Goal: Task Accomplishment & Management: Manage account settings

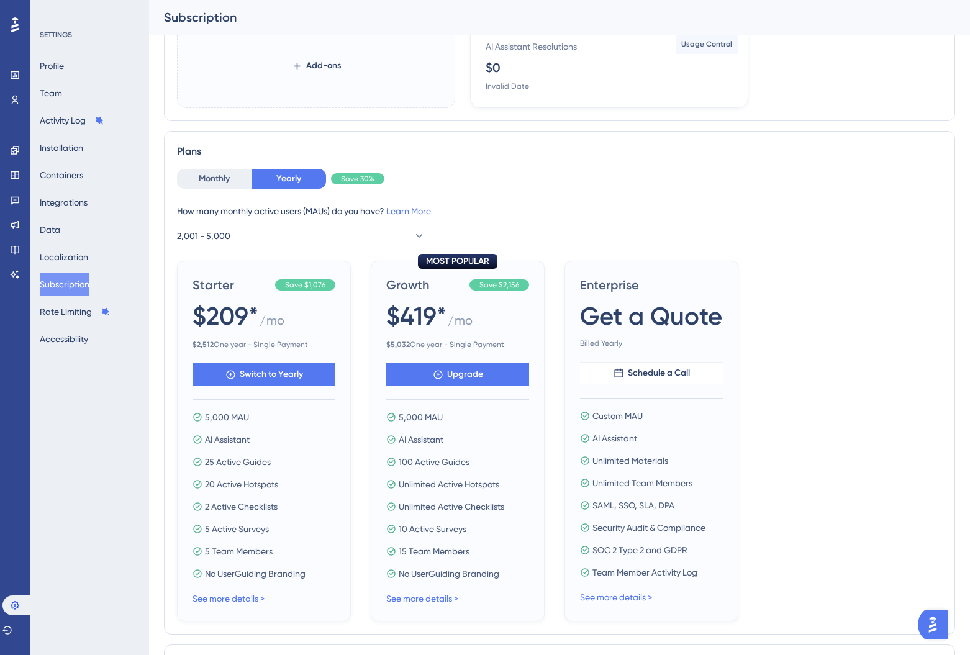
scroll to position [400, 0]
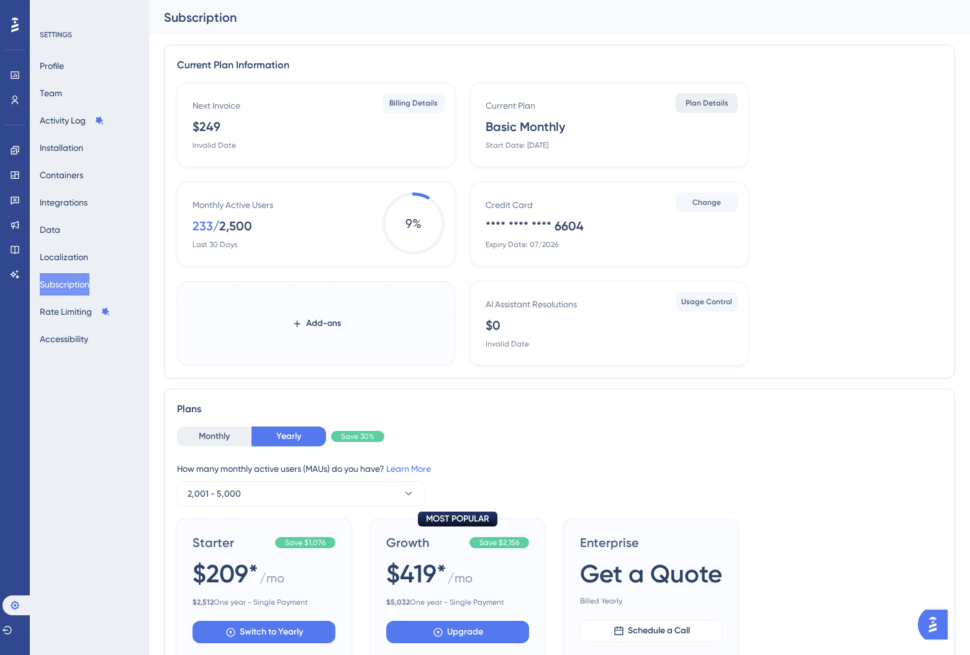
click at [711, 106] on span "Plan Details" at bounding box center [707, 103] width 43 height 10
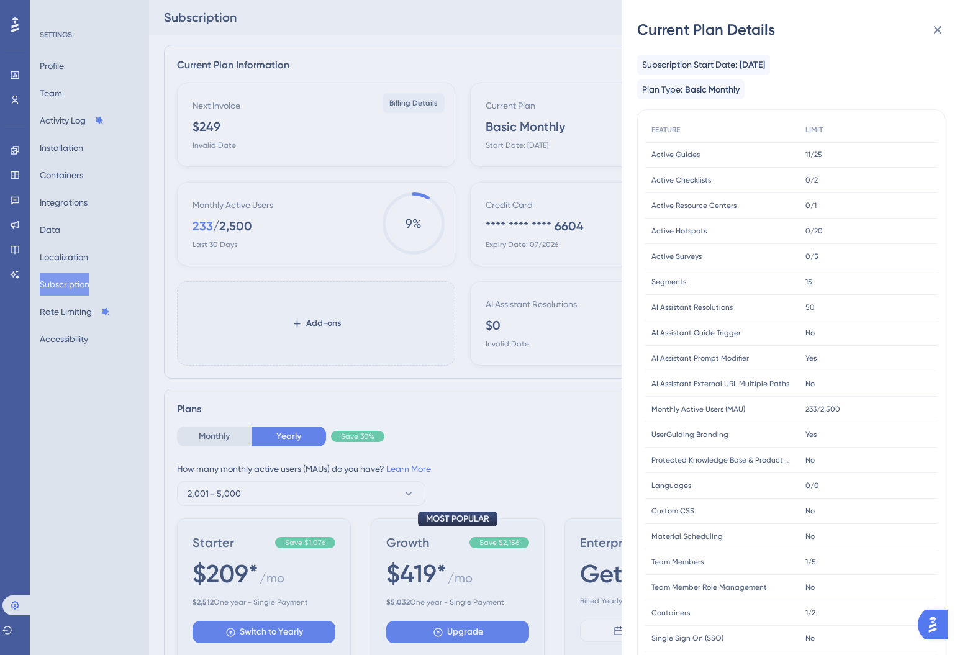
click at [548, 125] on div "Current Plan Details Subscription Start Date: [DATE] Plan Type: Basic Monthly F…" at bounding box center [485, 327] width 970 height 655
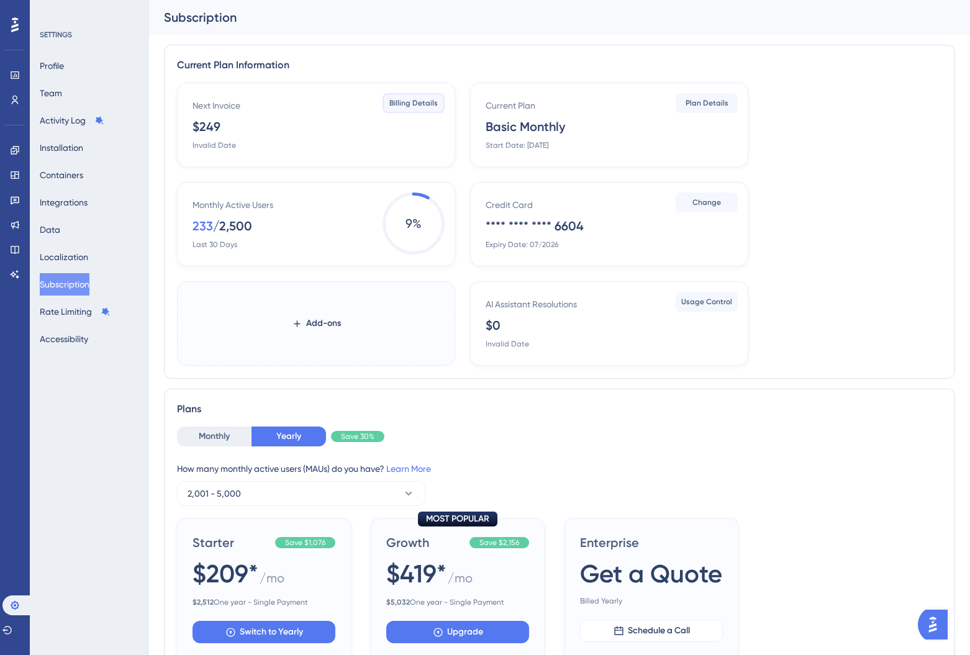
click at [386, 101] on button "Billing Details" at bounding box center [414, 103] width 62 height 20
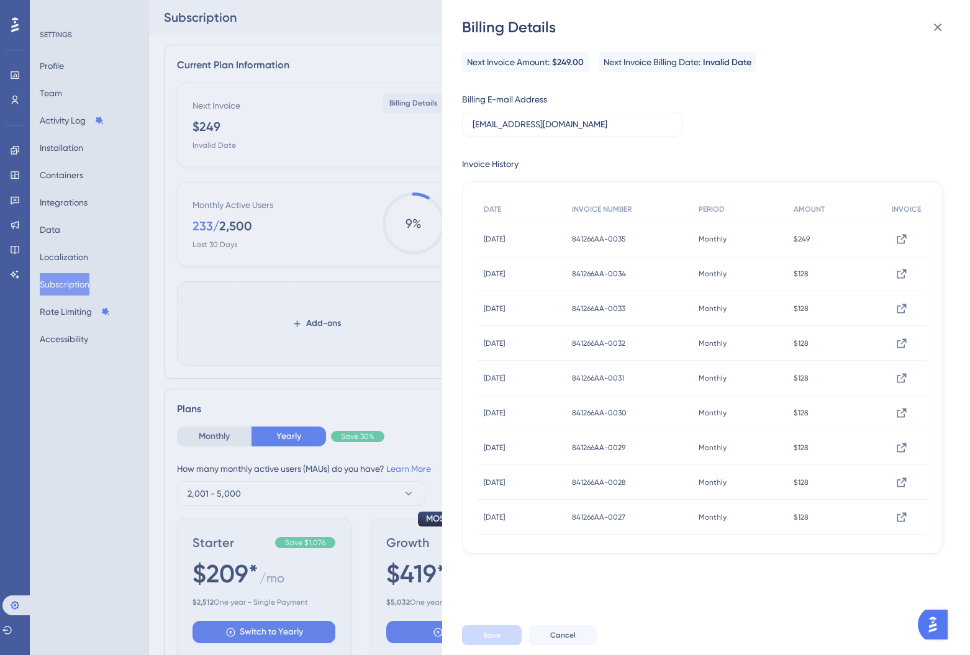
click at [232, 165] on div "Billing Details Next Invoice Amount: $249.00 Next Invoice Billing Date: Invalid…" at bounding box center [485, 327] width 970 height 655
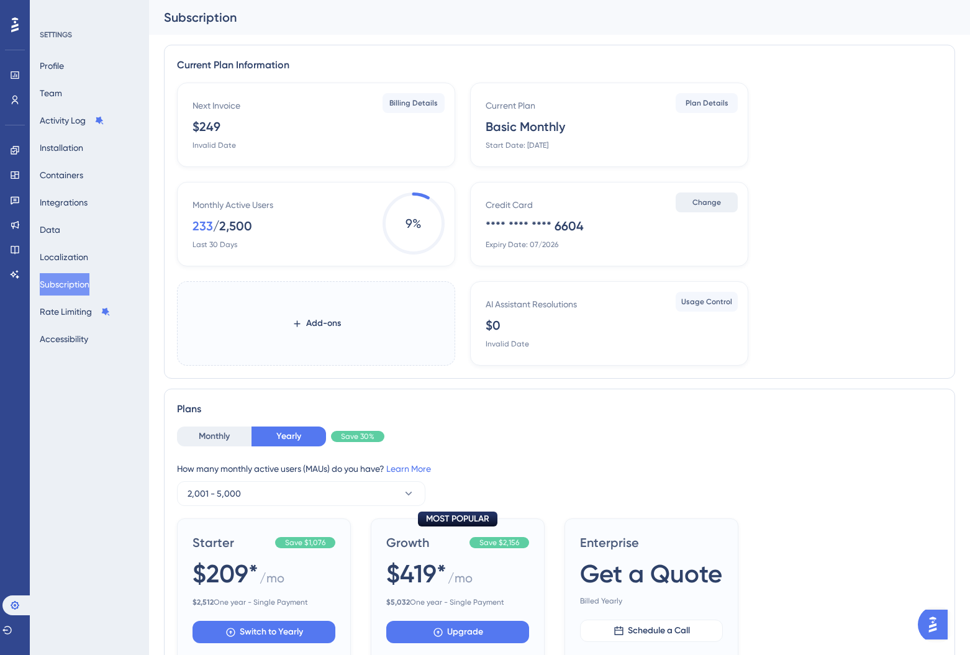
click at [690, 200] on button "Change" at bounding box center [707, 203] width 62 height 20
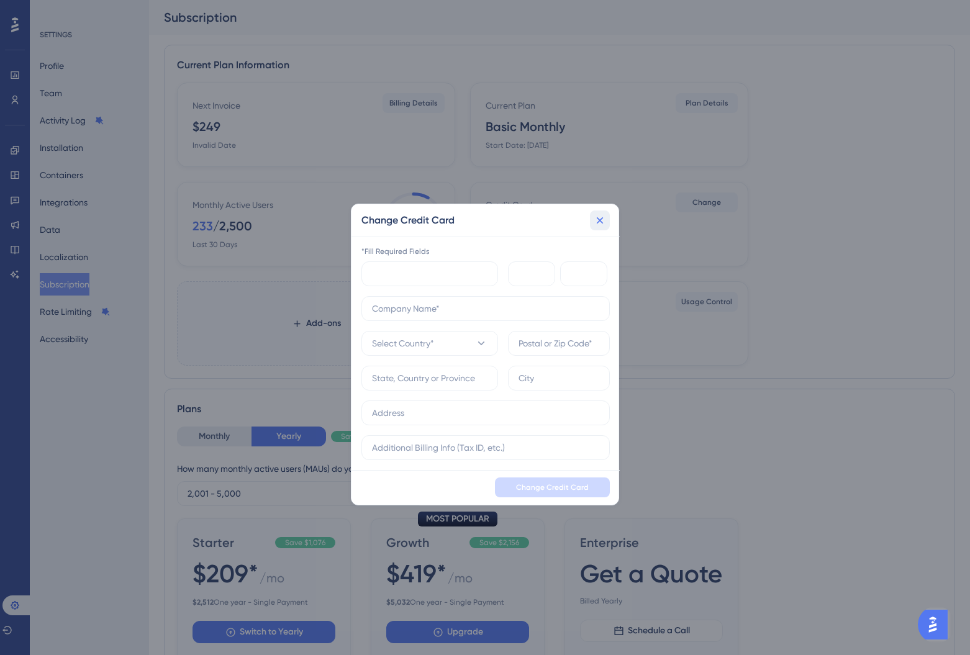
click at [603, 219] on icon at bounding box center [600, 220] width 12 height 12
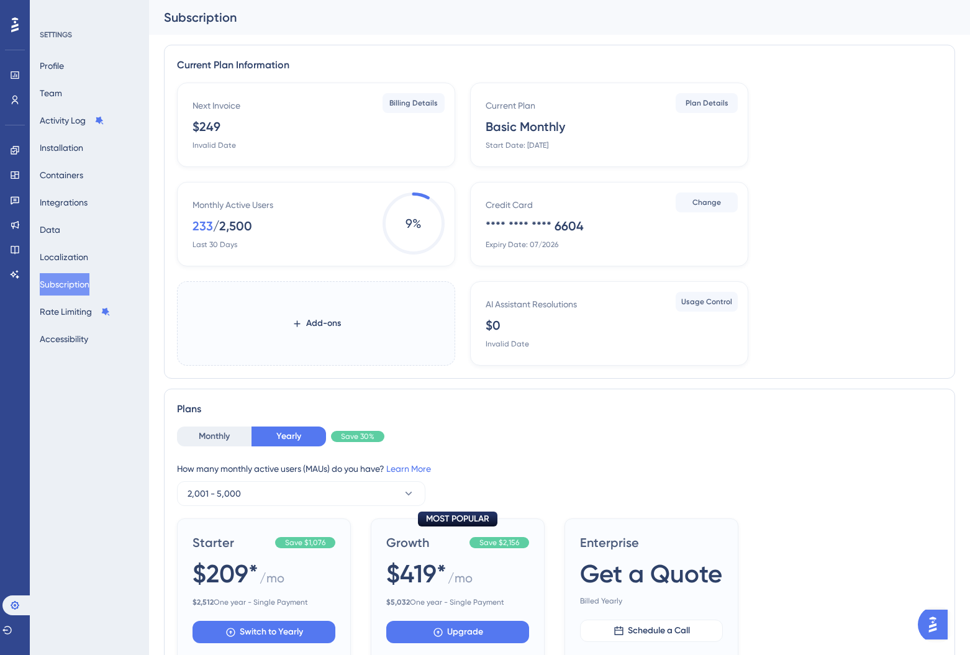
click at [925, 623] on button "Open AI Assistant Launcher" at bounding box center [933, 625] width 30 height 30
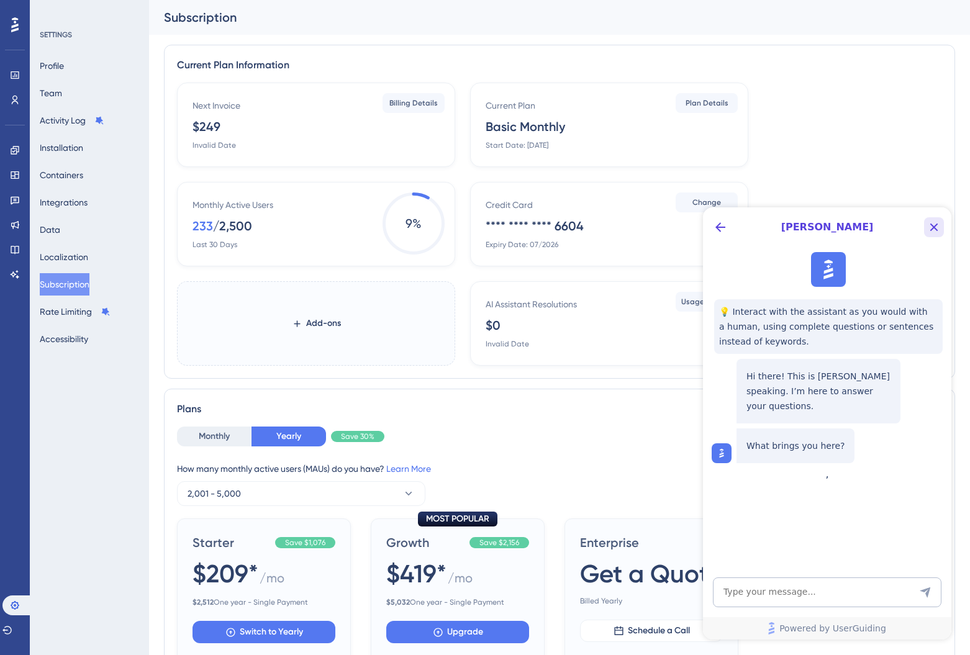
click at [931, 220] on icon "Close Button" at bounding box center [934, 227] width 15 height 15
